Goal: Task Accomplishment & Management: Complete application form

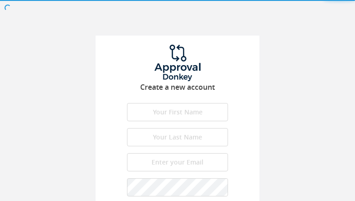
type input "zMGCVtpF"
type input "SvQlypxo"
type input "[EMAIL_ADDRESS][DOMAIN_NAME]"
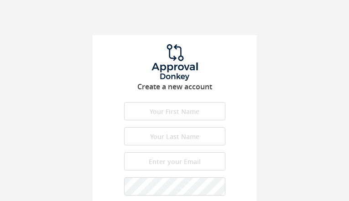
type input "bTYDyXyExq"
type input "QNyUedUBDFaPGfya"
type input "[EMAIL_ADDRESS][DOMAIN_NAME]"
